Goal: Find specific page/section: Find specific page/section

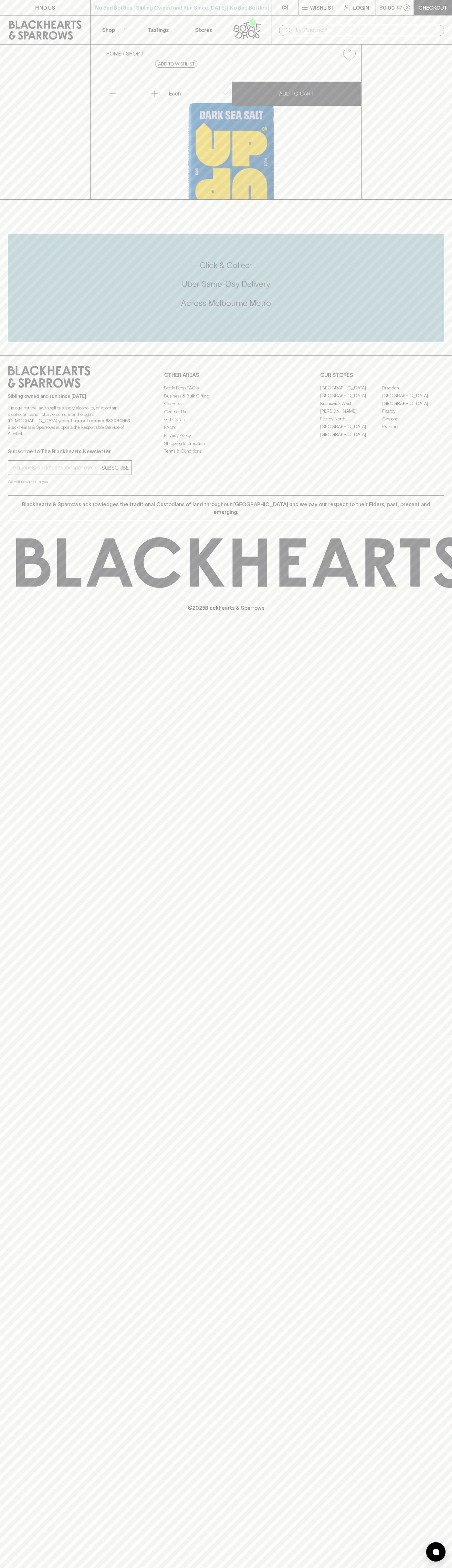
click at [80, 13] on link "FIND US" at bounding box center [45, 7] width 90 height 15
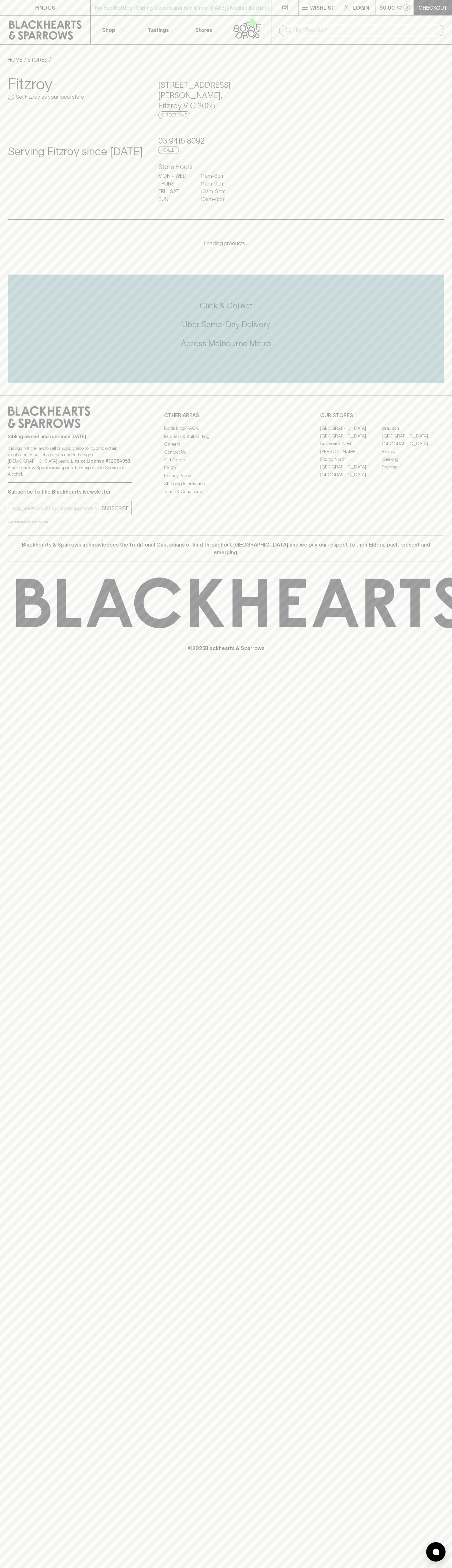
click at [448, 1567] on html "FIND US | No Bad Bottles | Sibling Owned and Run Since [DATE] | No Bad Bottles …" at bounding box center [226, 784] width 452 height 1568
click at [11, 1553] on div "FIND US | No Bad Bottles | Sibling Owned and Run Since [DATE] | No Bad Bottles …" at bounding box center [226, 784] width 452 height 1568
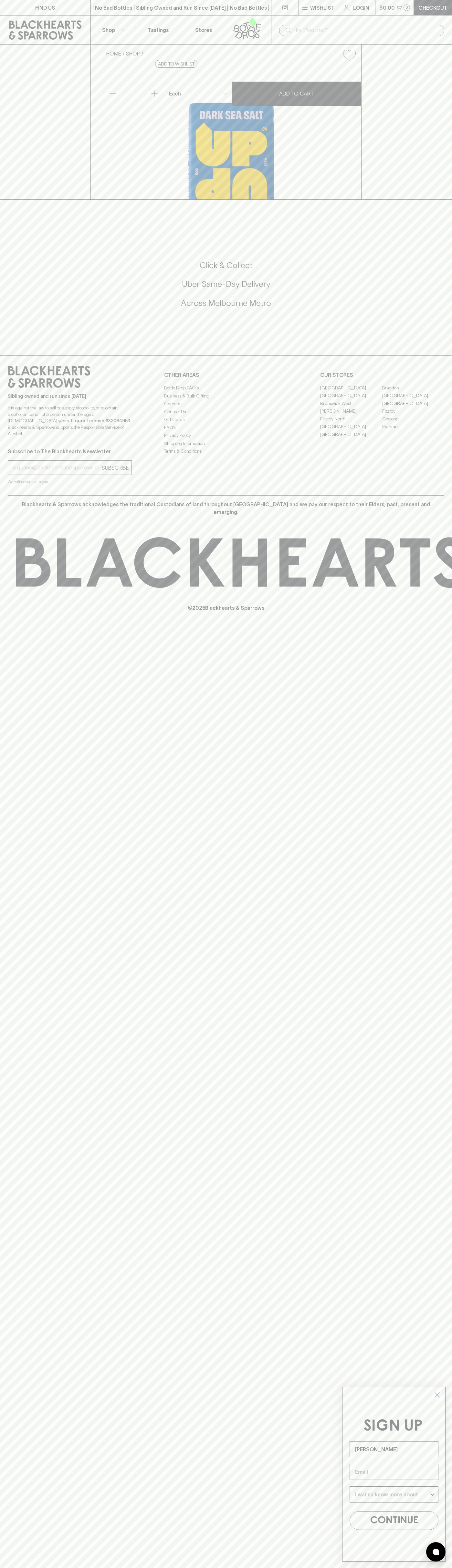
type input "John Smith"
